Goal: Transaction & Acquisition: Purchase product/service

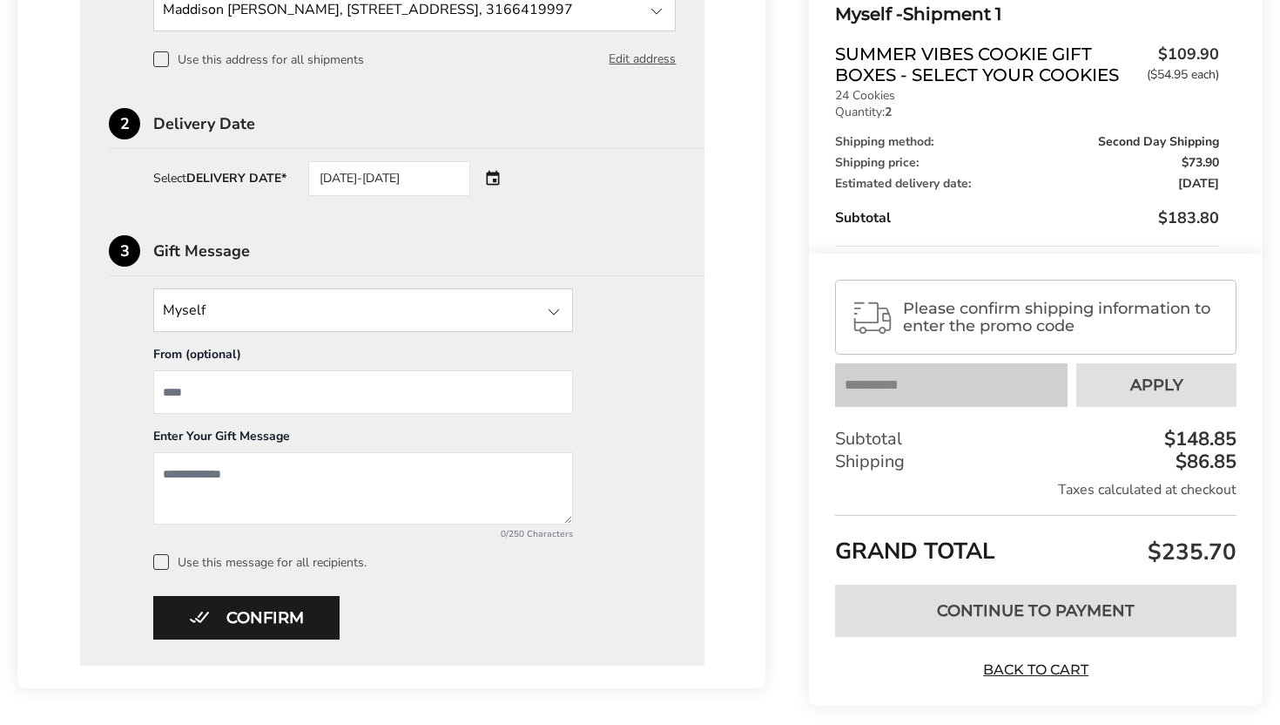
scroll to position [1117, 0]
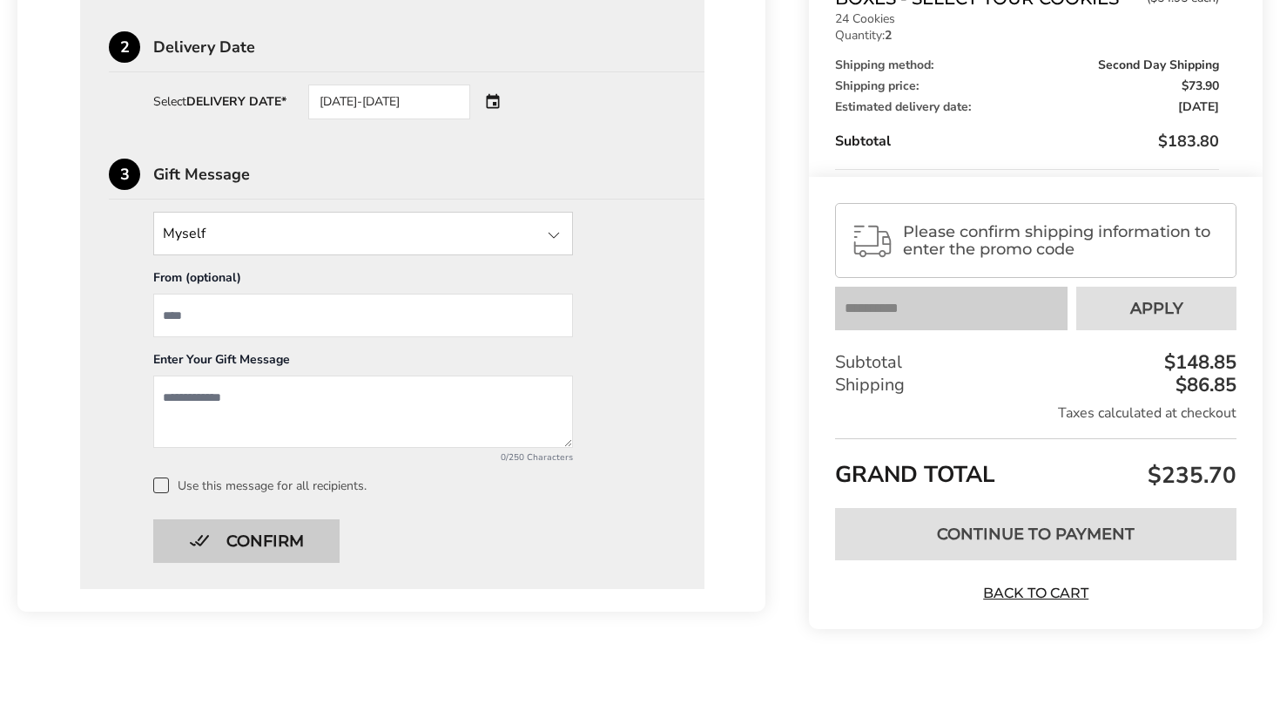
click at [226, 560] on button "Confirm" at bounding box center [246, 541] width 186 height 44
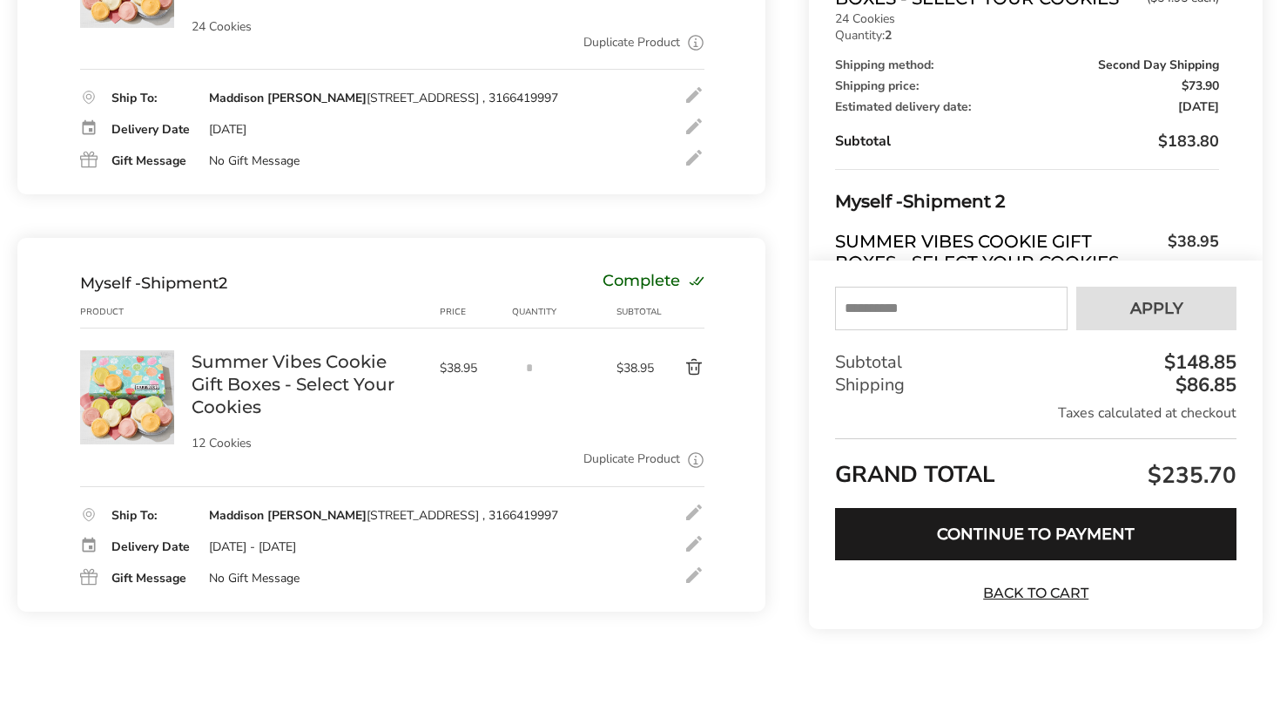
scroll to position [412, 0]
click at [928, 306] on input "text" at bounding box center [951, 309] width 233 height 44
type input "****"
click at [1194, 301] on button "Apply" at bounding box center [1156, 309] width 160 height 44
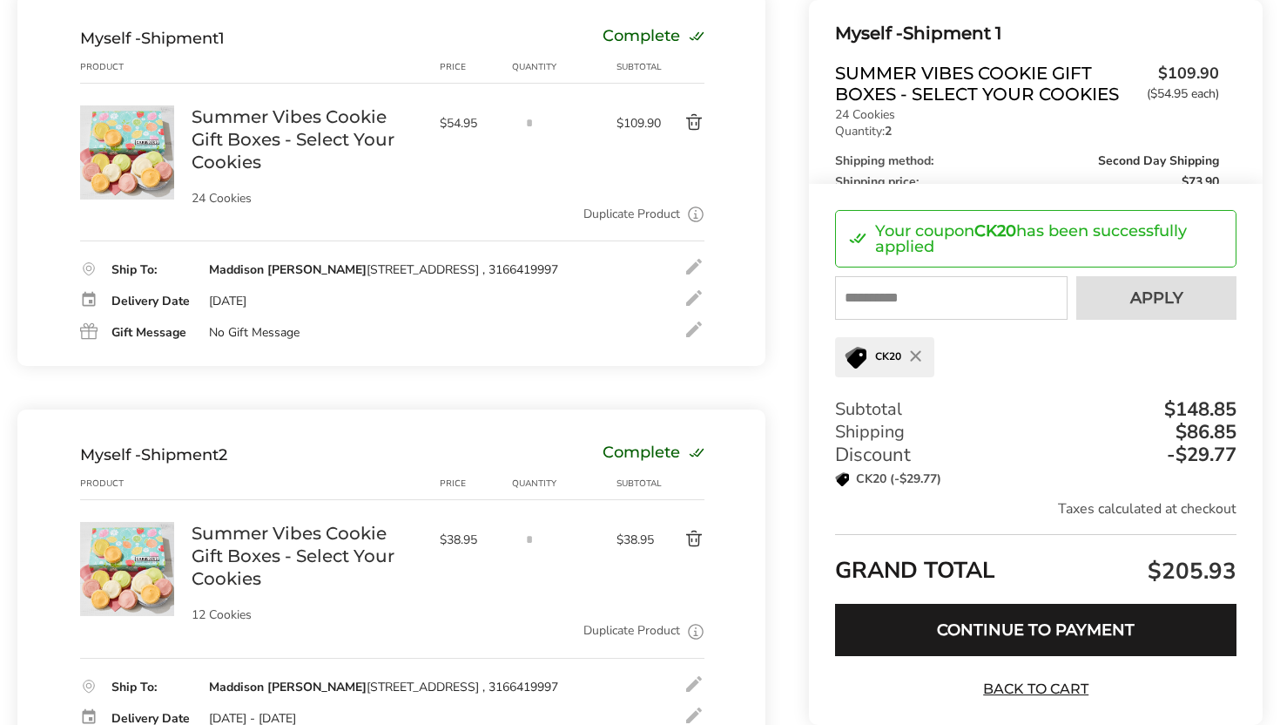
scroll to position [223, 0]
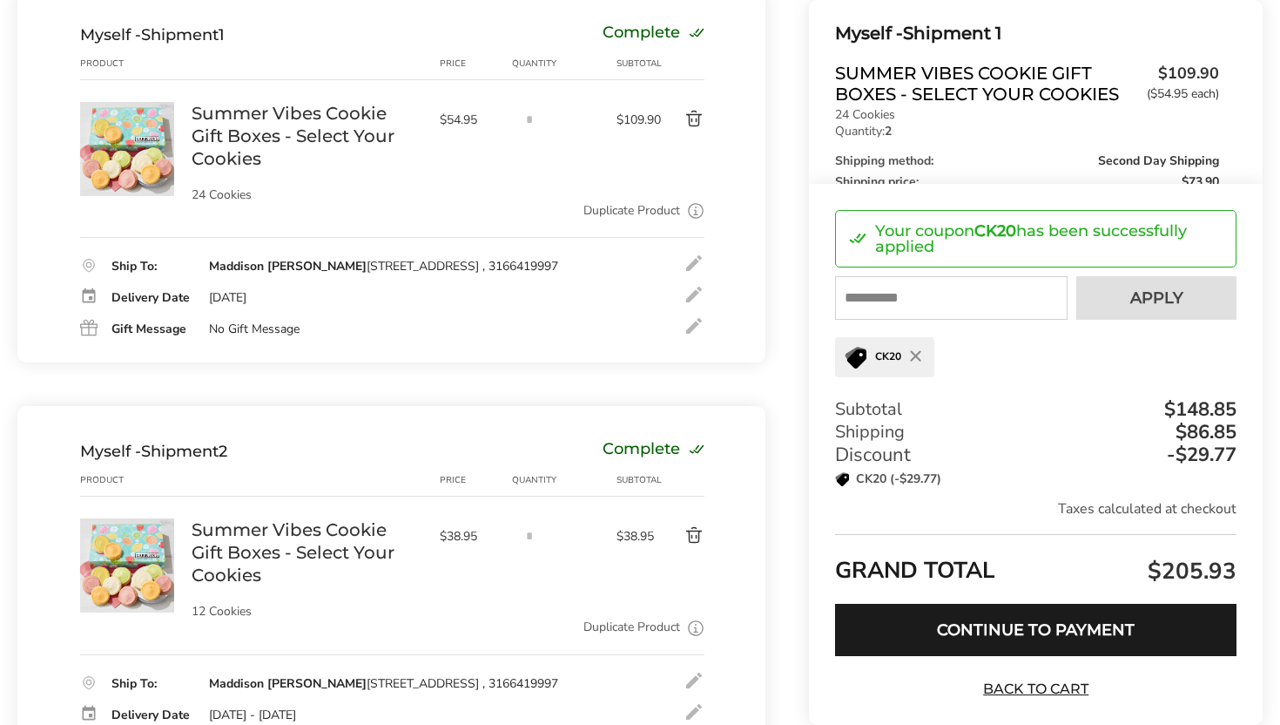
click at [894, 301] on input "text" at bounding box center [951, 298] width 233 height 44
type input "****"
click at [1190, 303] on button "Apply" at bounding box center [1156, 298] width 160 height 44
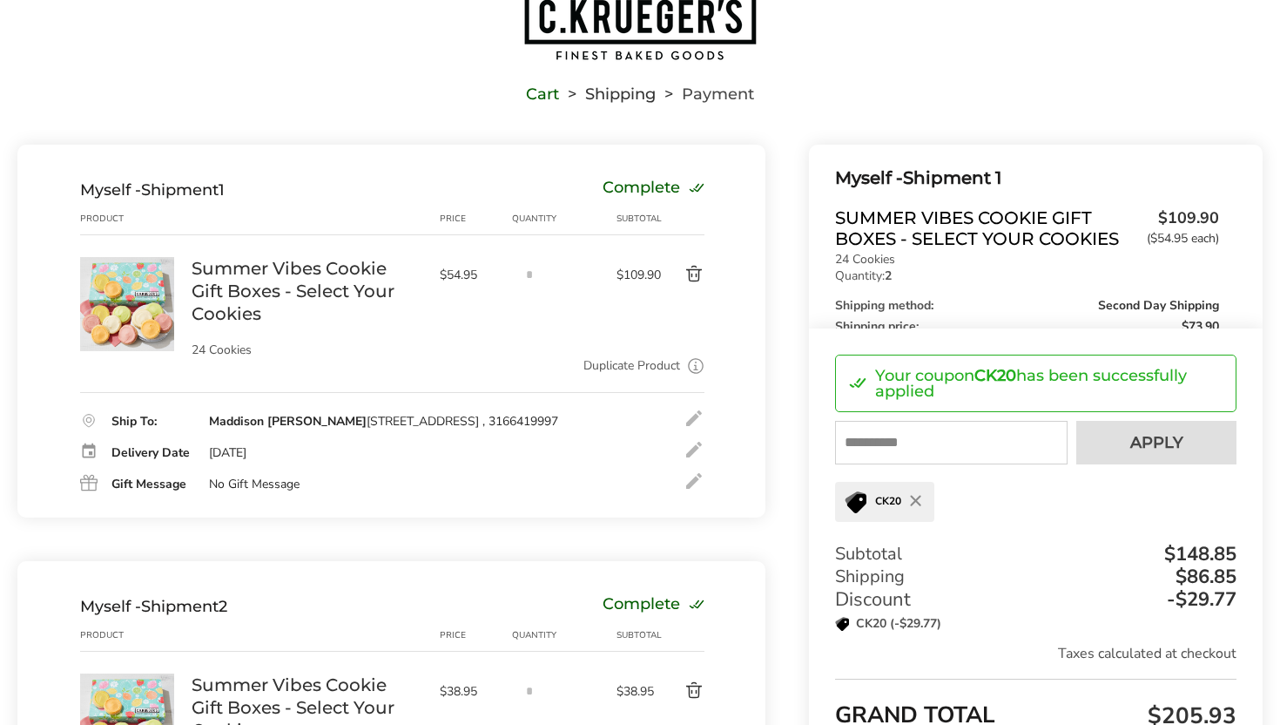
scroll to position [0, 0]
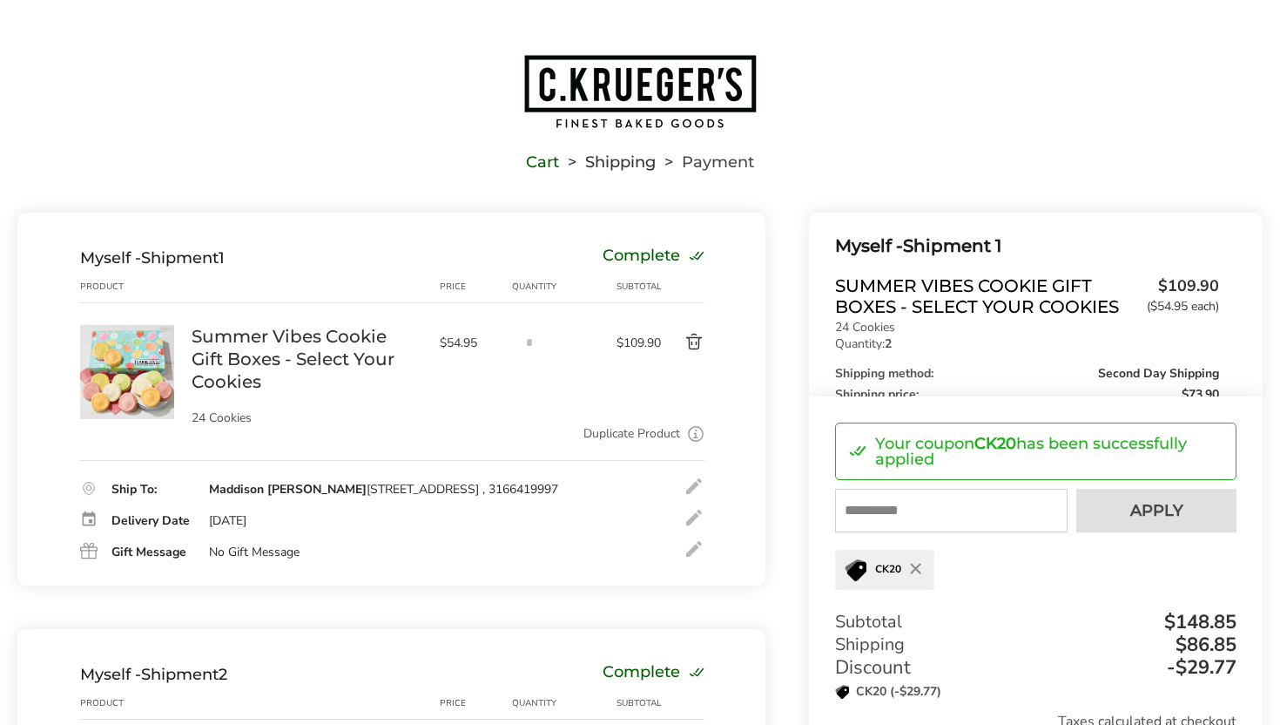
click at [256, 347] on link "Summer Vibes Cookie Gift Boxes - Select Your Cookies" at bounding box center [307, 359] width 231 height 68
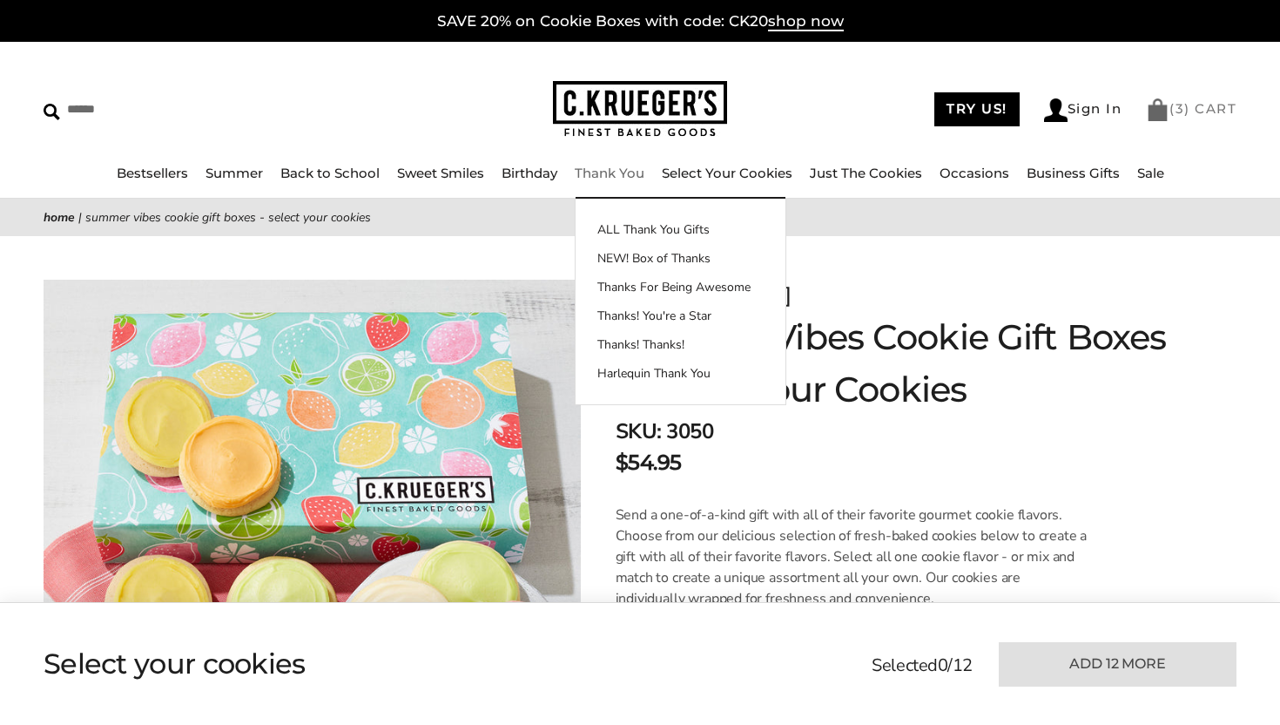
click at [1216, 112] on link "( 3 ) CART" at bounding box center [1191, 108] width 91 height 17
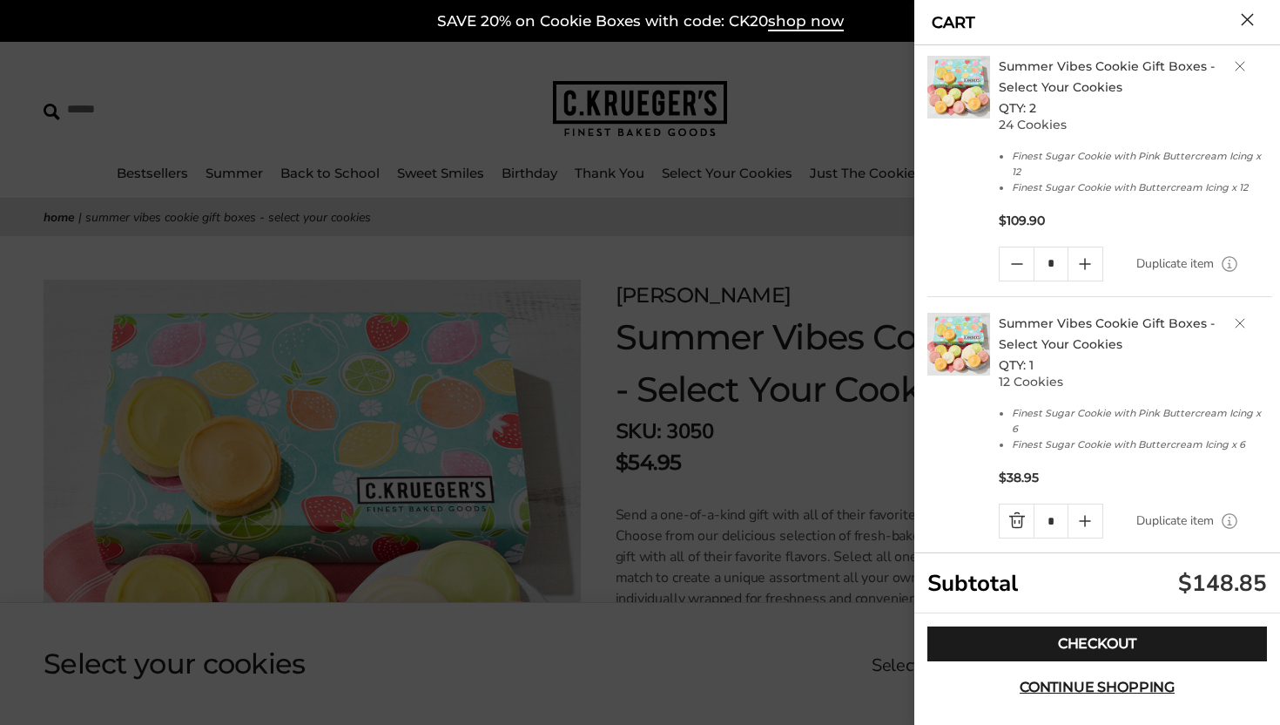
scroll to position [24, 0]
click at [1090, 272] on icon "Quantity plus button" at bounding box center [1085, 262] width 21 height 21
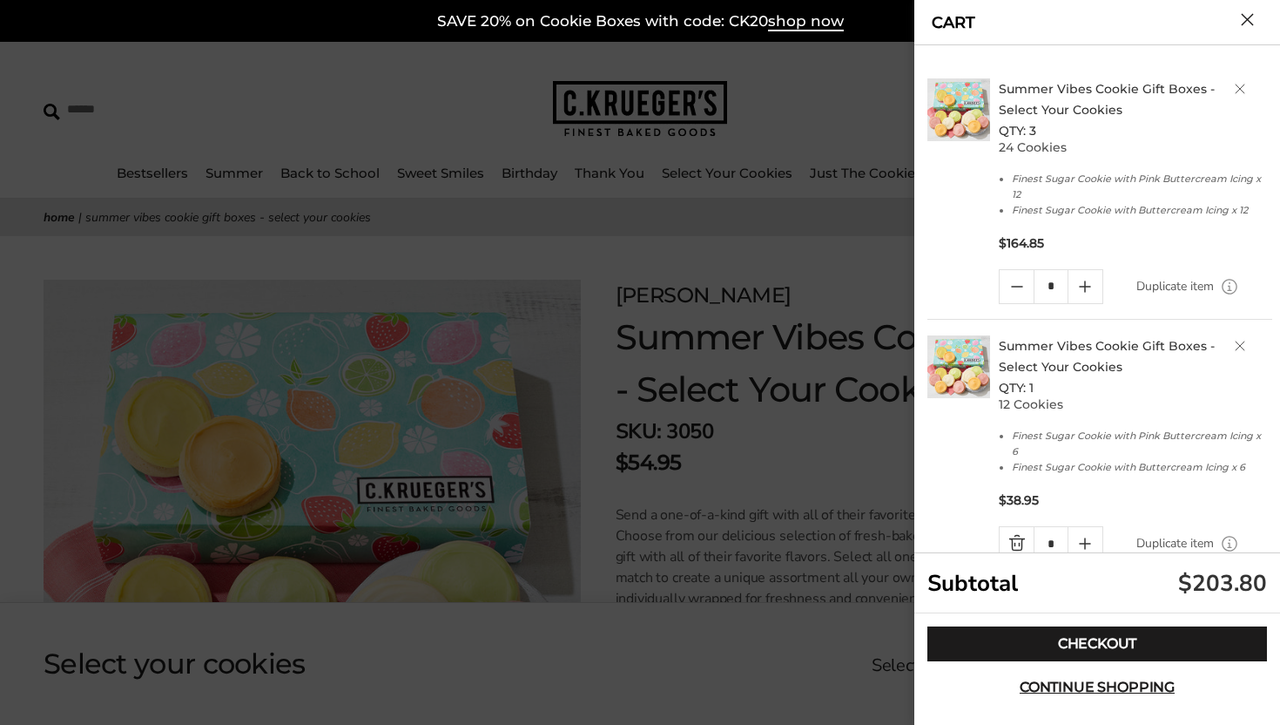
click at [1019, 278] on icon "Quantity minus button" at bounding box center [1017, 286] width 21 height 21
click at [1086, 676] on button "Continue shopping" at bounding box center [1098, 687] width 340 height 35
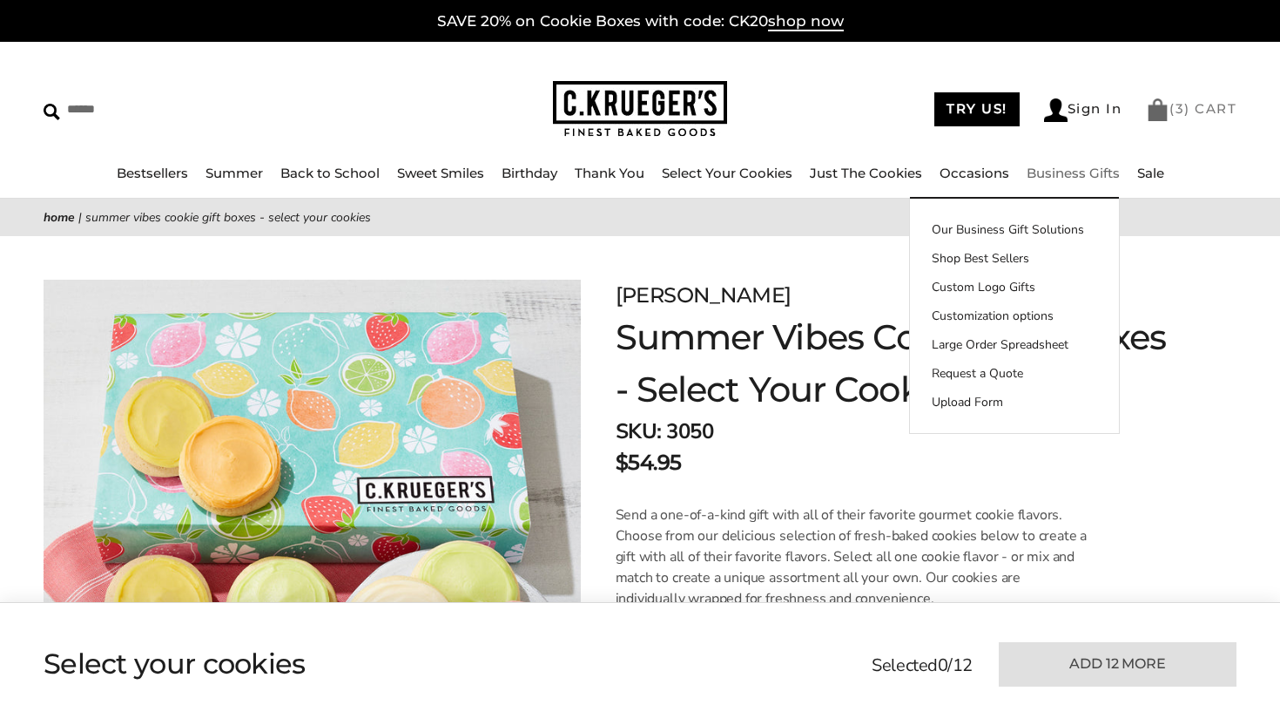
click at [1171, 114] on link "( 3 ) CART" at bounding box center [1191, 108] width 91 height 17
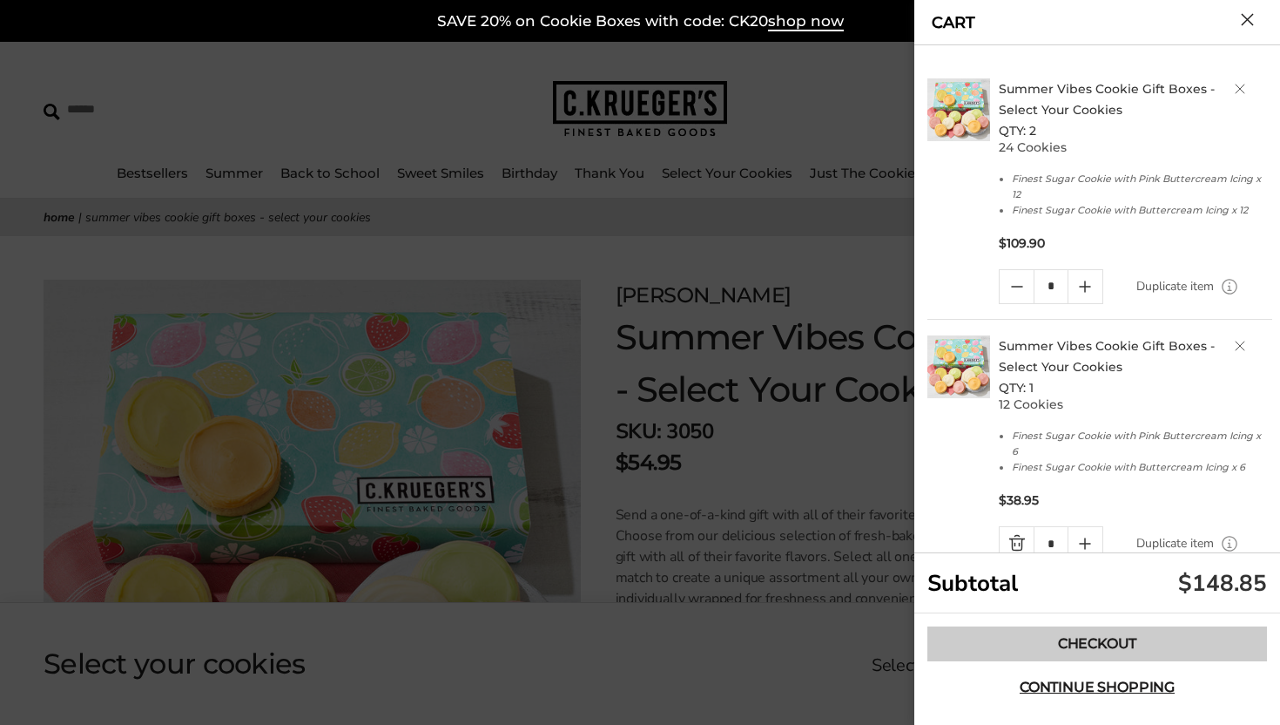
click at [1028, 637] on link "Checkout" at bounding box center [1098, 643] width 340 height 35
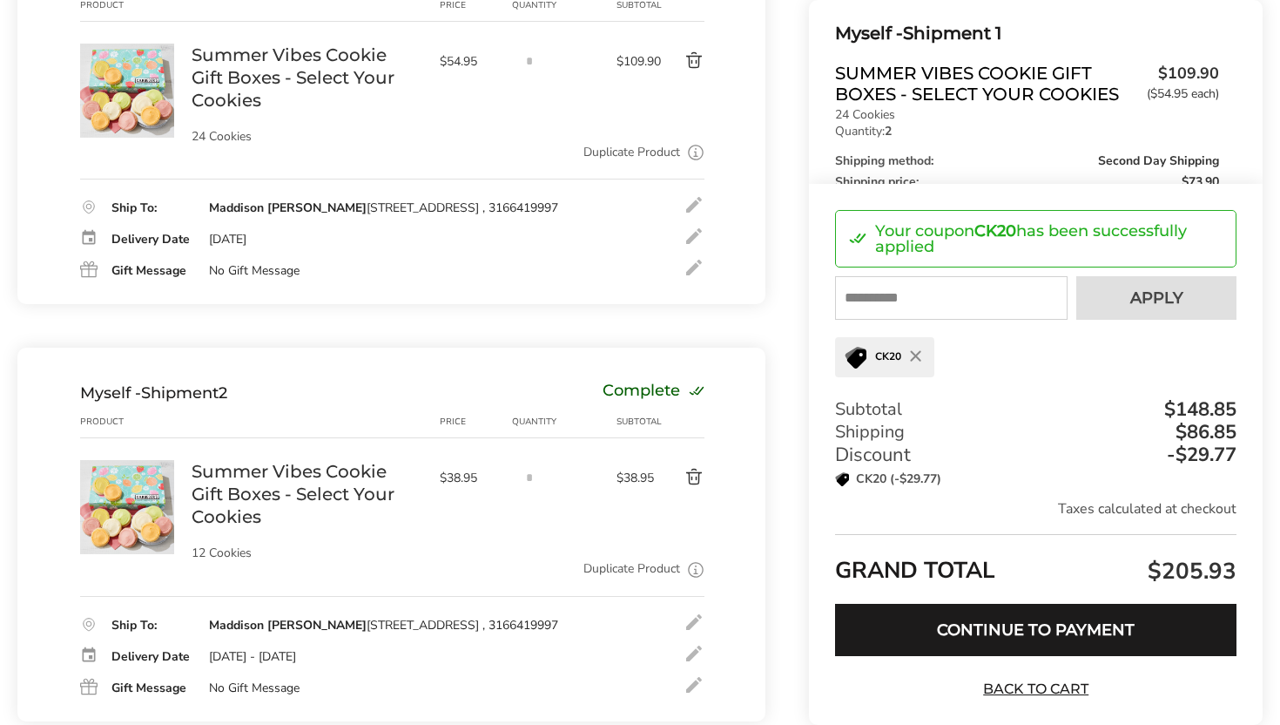
scroll to position [304, 0]
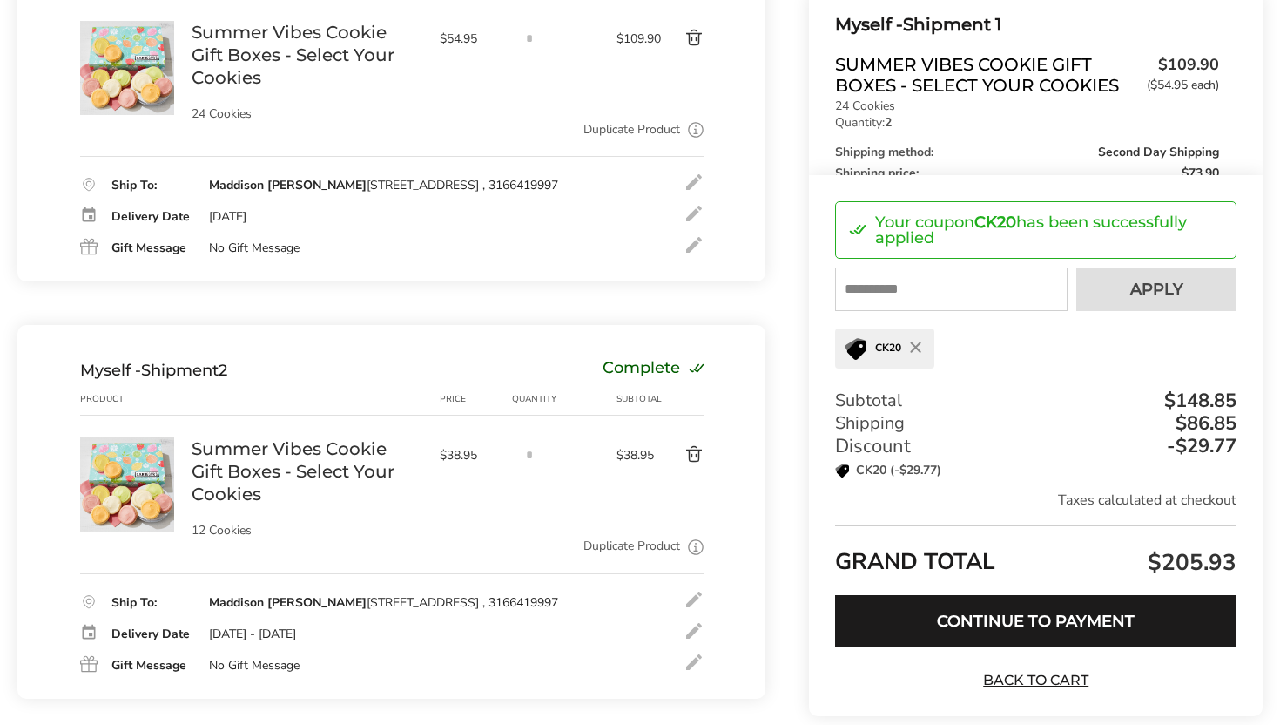
click at [934, 307] on input "text" at bounding box center [951, 289] width 233 height 44
type input "*********"
click at [1182, 297] on span "Apply" at bounding box center [1156, 289] width 53 height 16
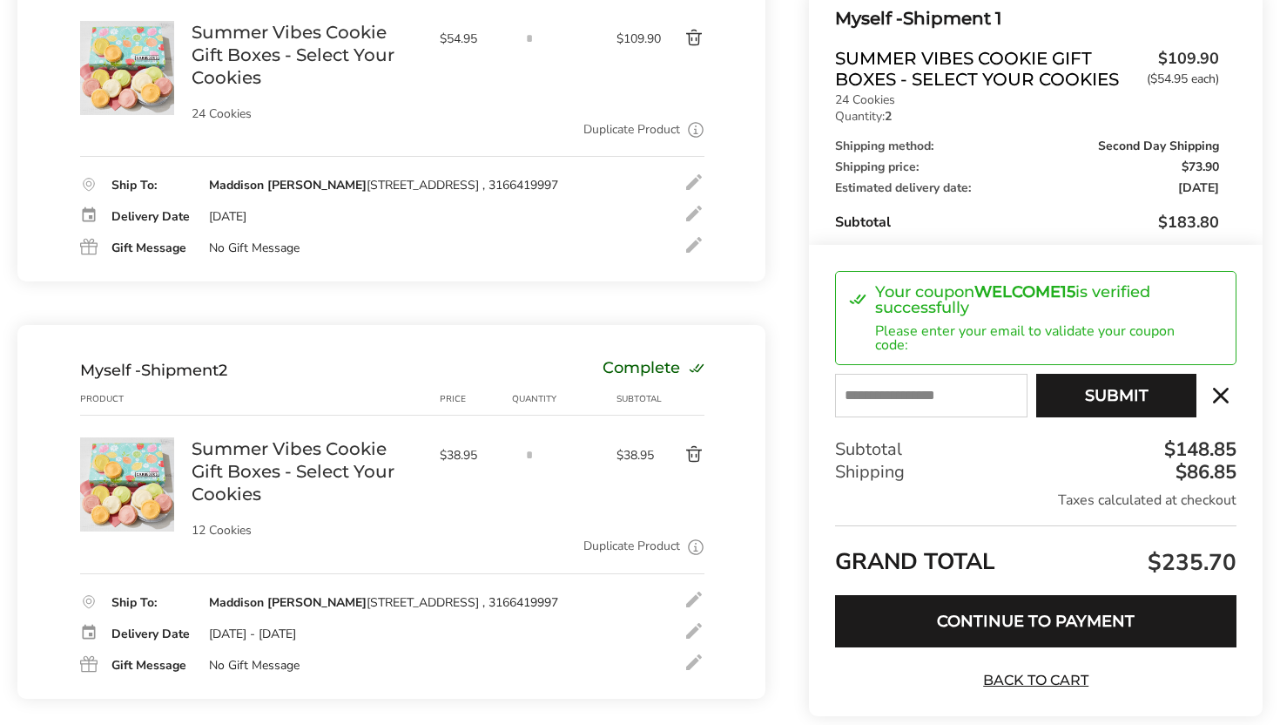
scroll to position [7, 0]
click at [961, 405] on input "E-mail" at bounding box center [931, 396] width 192 height 44
type input "**********"
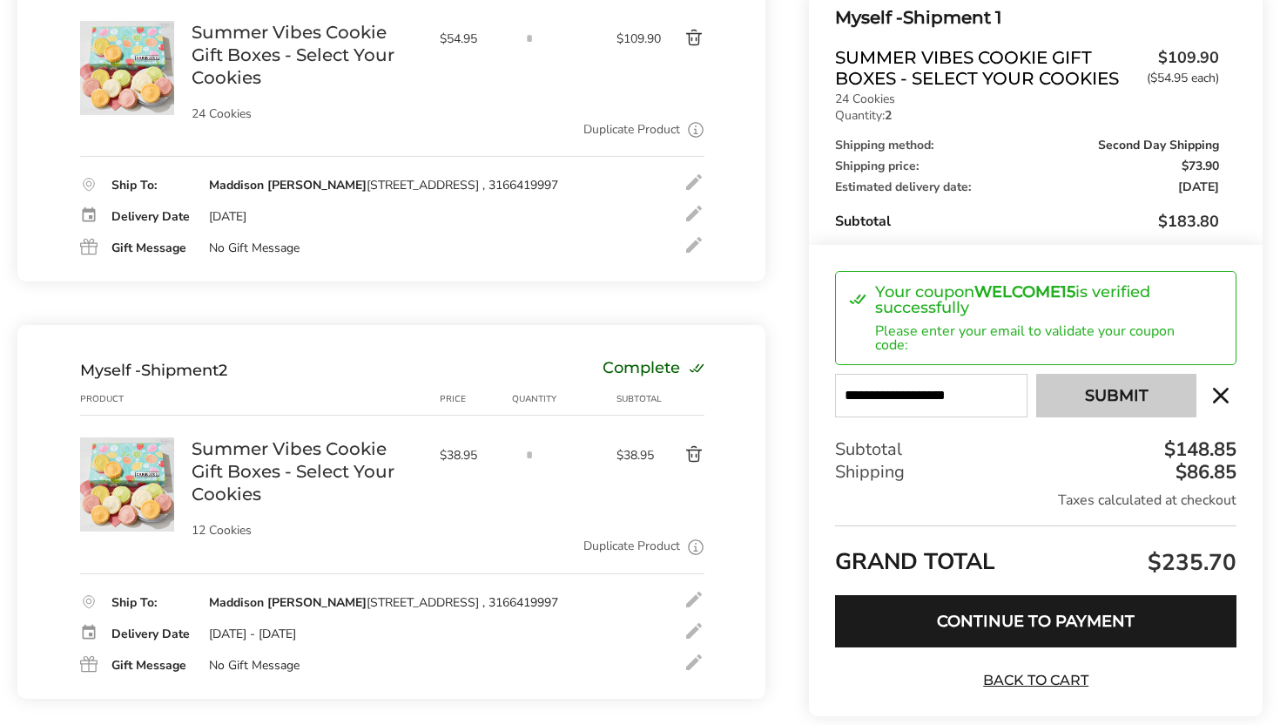
click at [1076, 401] on button "Submit" at bounding box center [1116, 396] width 160 height 44
type input "**********"
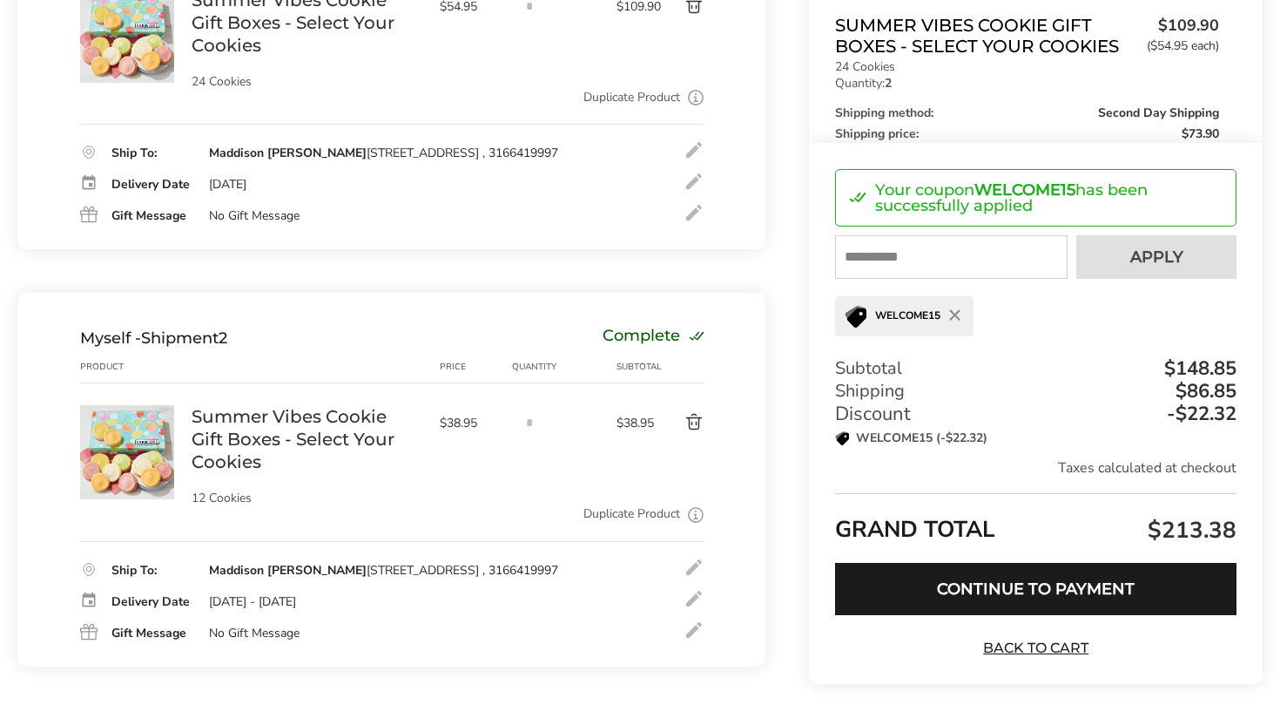
scroll to position [410, 0]
click at [1007, 280] on input "text" at bounding box center [951, 258] width 233 height 44
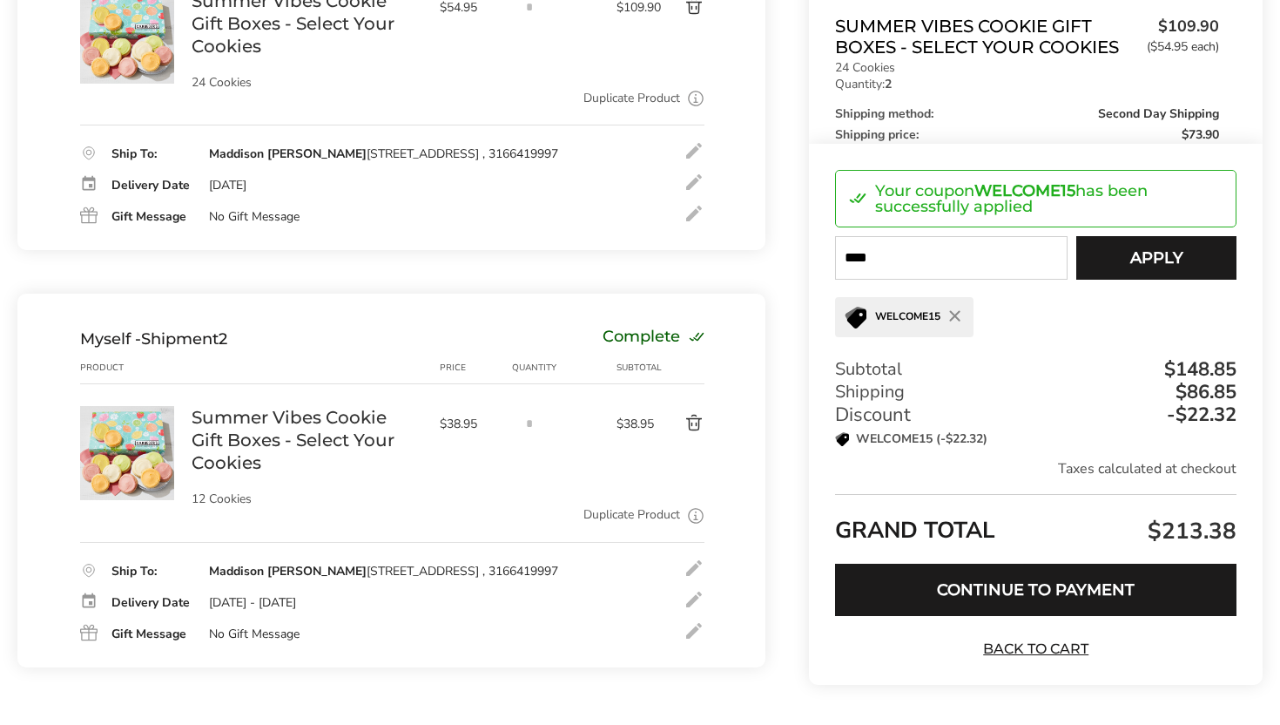
type input "****"
click at [1157, 266] on span "Apply" at bounding box center [1156, 258] width 53 height 16
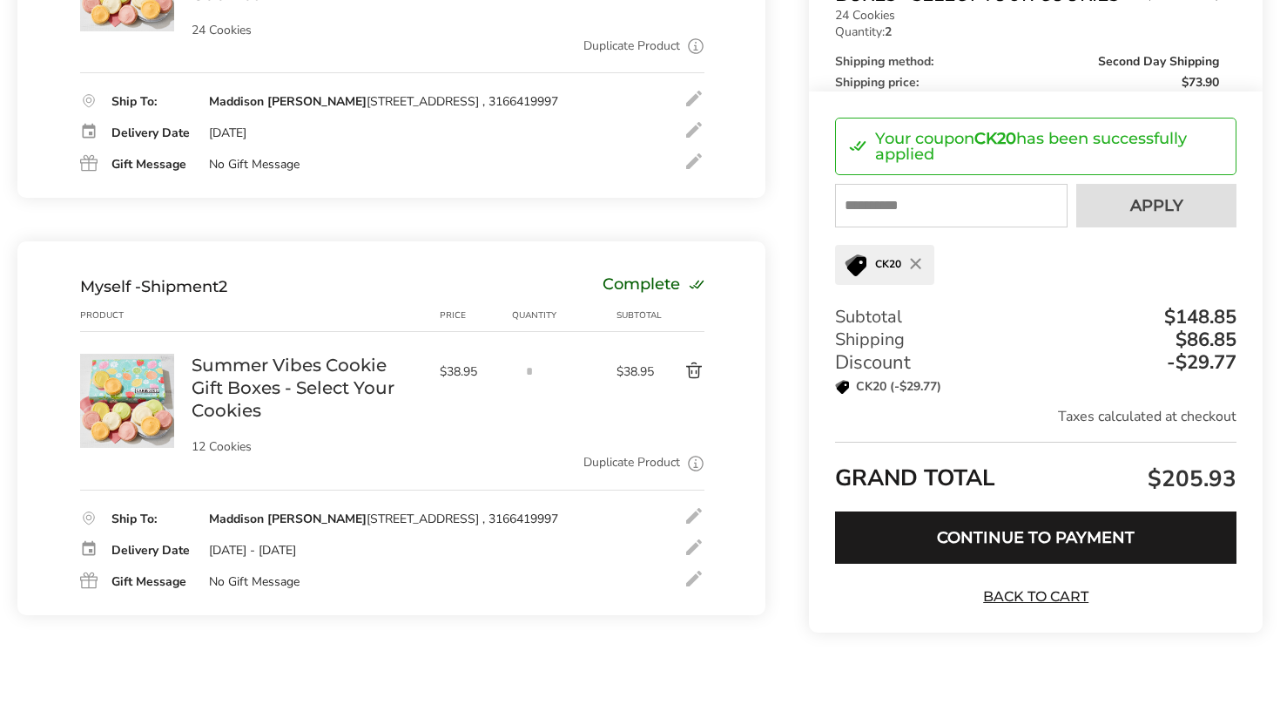
scroll to position [487, 0]
